Goal: Task Accomplishment & Management: Use online tool/utility

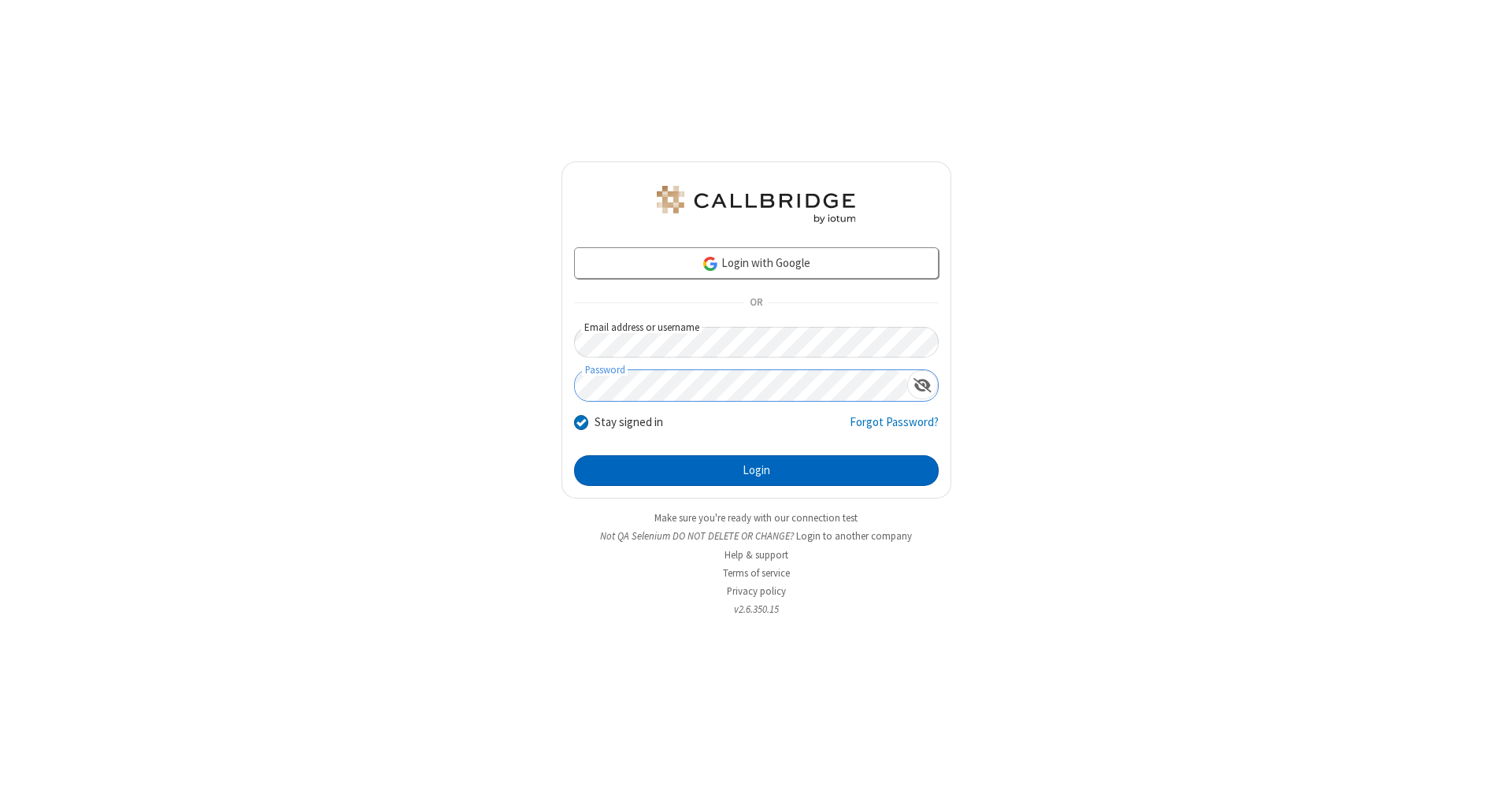
click at [756, 471] on button "Login" at bounding box center [756, 471] width 364 height 31
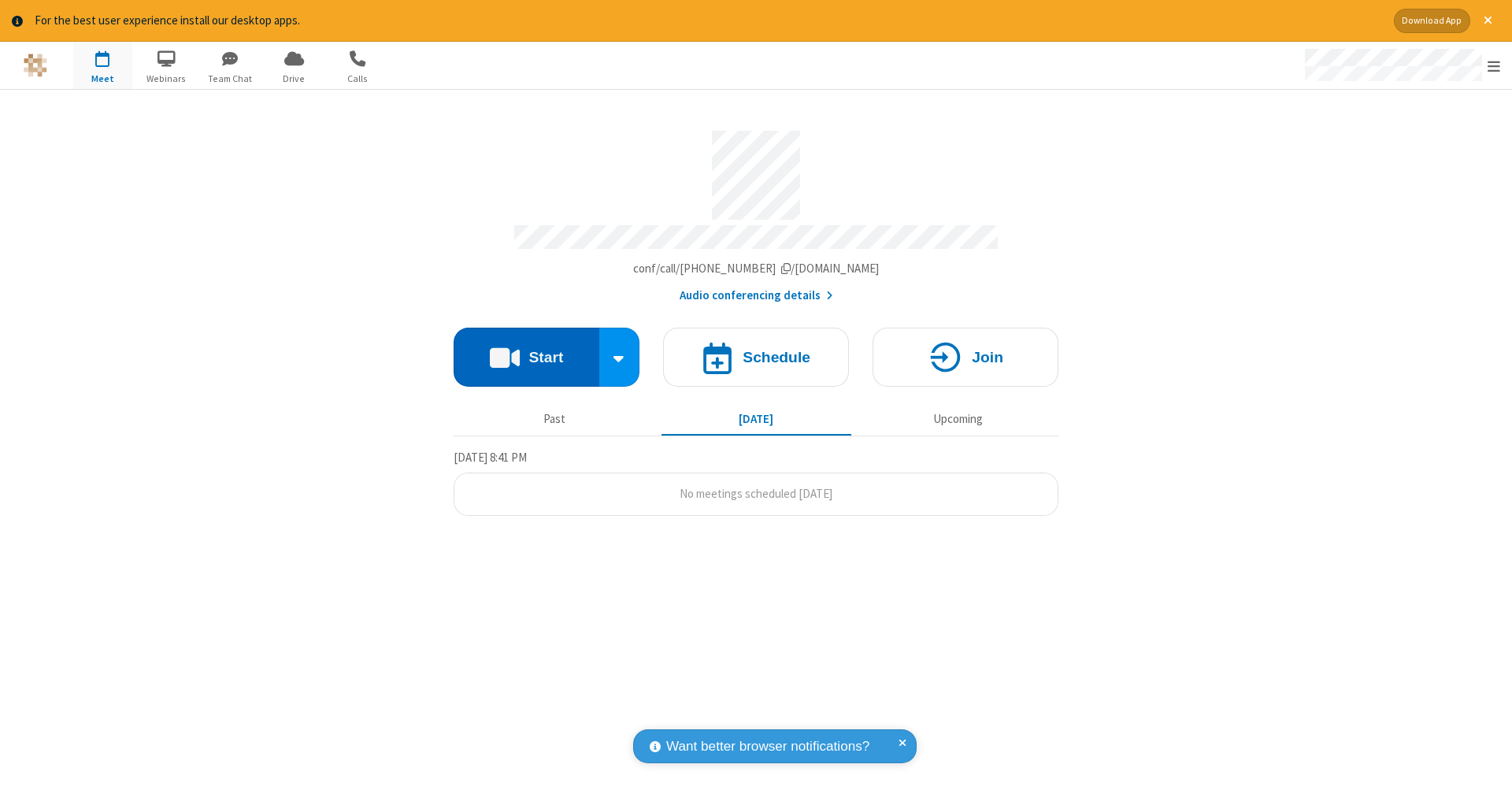
click at [526, 349] on button "Start" at bounding box center [527, 357] width 145 height 59
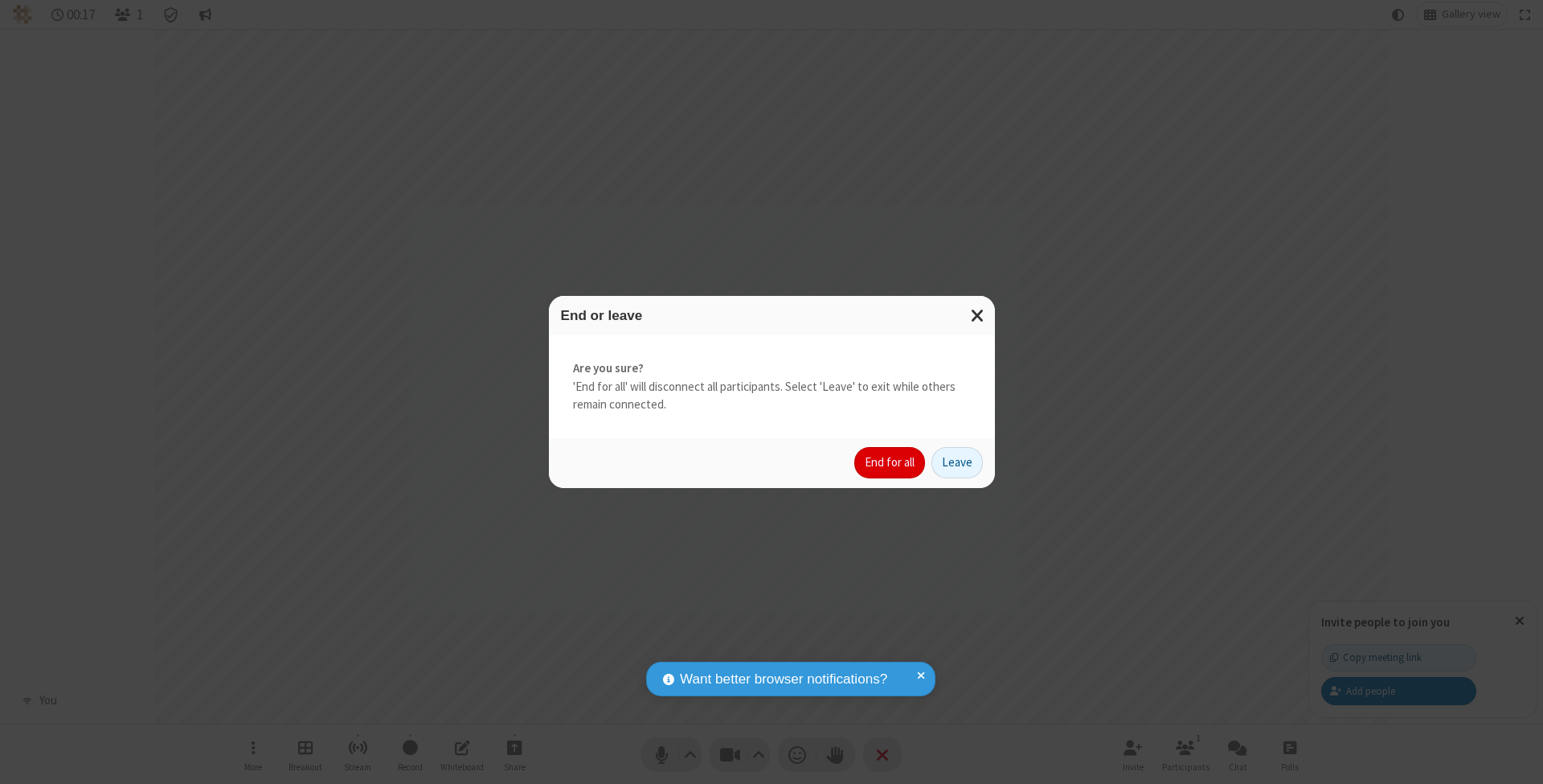
click at [890, 461] on button "End for all" at bounding box center [890, 462] width 71 height 32
